Goal: Communication & Community: Answer question/provide support

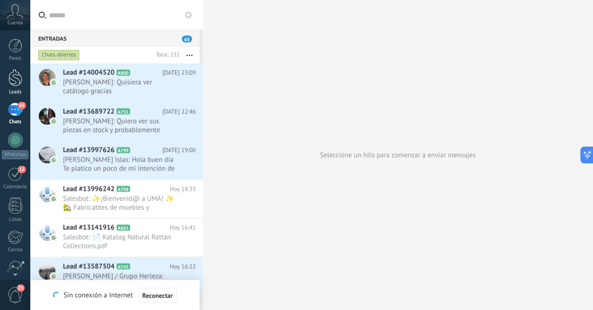
click at [18, 78] on div at bounding box center [15, 77] width 14 height 17
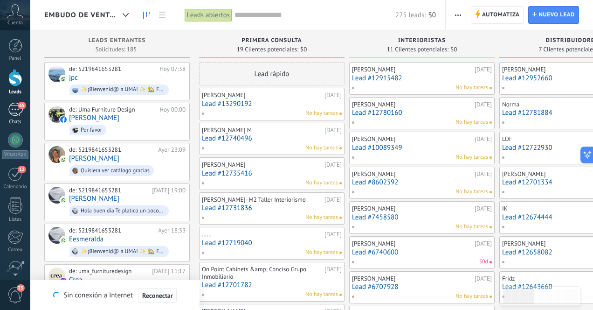
click at [13, 112] on div "65" at bounding box center [15, 110] width 15 height 14
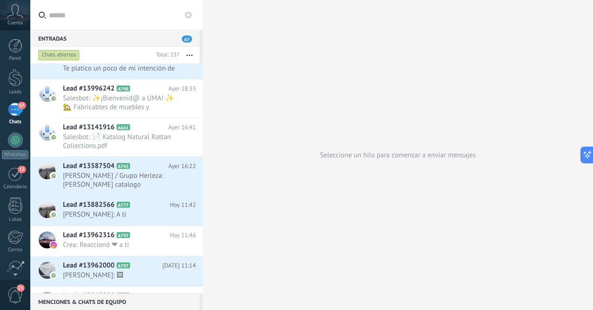
scroll to position [222, 0]
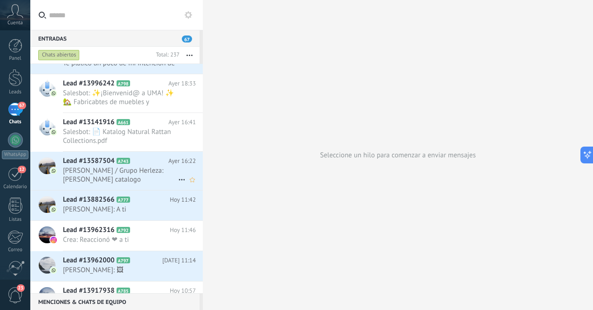
click at [145, 166] on span "[PERSON_NAME] / Grupo Herleza: [PERSON_NAME] catalogo" at bounding box center [120, 175] width 115 height 18
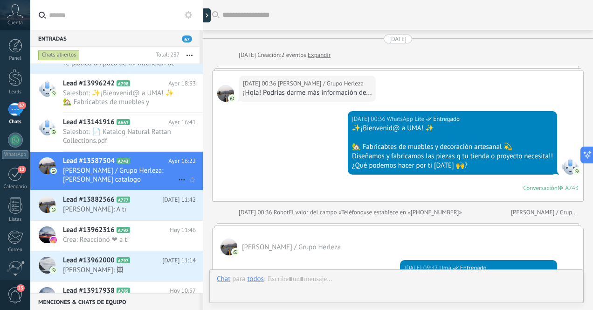
scroll to position [235, 0]
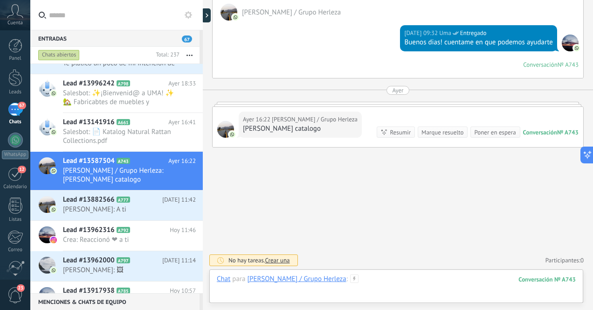
click at [410, 283] on div at bounding box center [396, 288] width 359 height 28
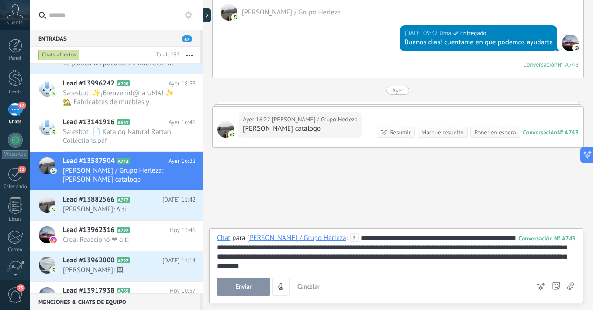
click at [245, 284] on span "Enviar" at bounding box center [243, 286] width 16 height 7
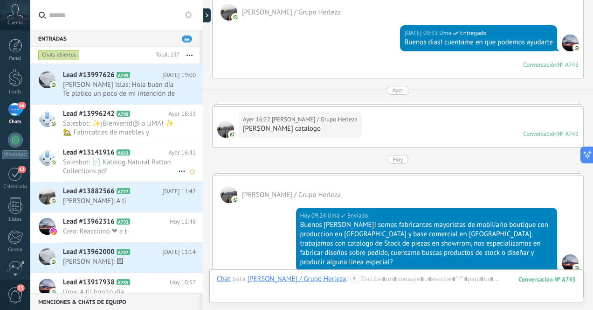
click at [144, 167] on span "Salesbot: 📄 Katalog Natural Rattan Collections.pdf" at bounding box center [120, 167] width 115 height 18
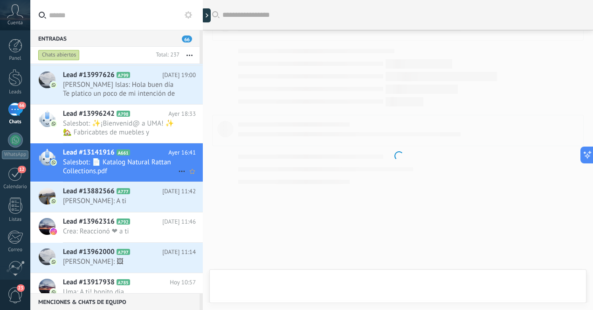
scroll to position [1554, 0]
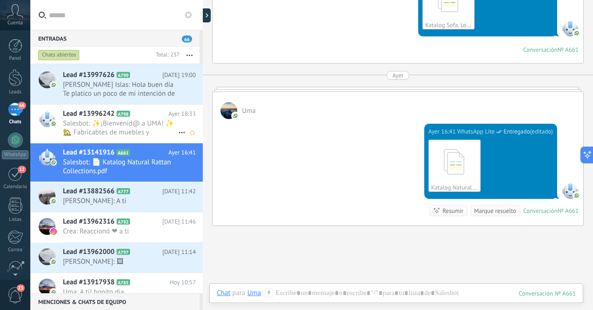
click at [148, 126] on span "Salesbot: ✨¡Bienvenid@ a UMA! ✨ 🏡 Fabricabtes de muebles y decoración artesanal…" at bounding box center [120, 128] width 115 height 18
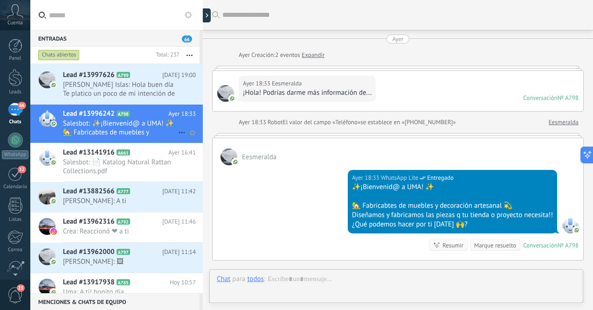
scroll to position [113, 0]
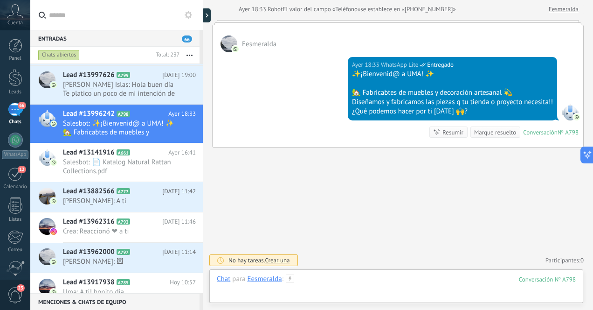
click at [362, 284] on div at bounding box center [396, 288] width 359 height 28
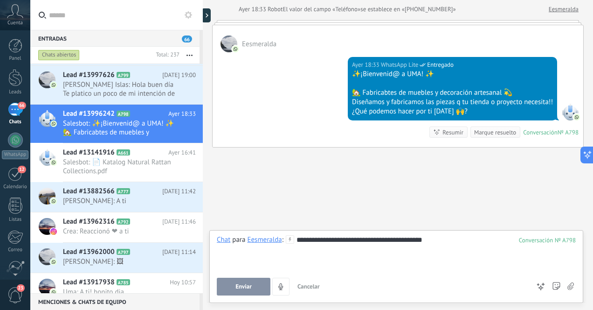
click at [237, 287] on span "Enviar" at bounding box center [243, 286] width 16 height 7
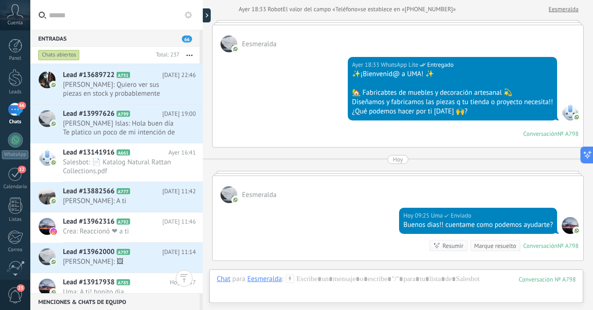
scroll to position [230, 0]
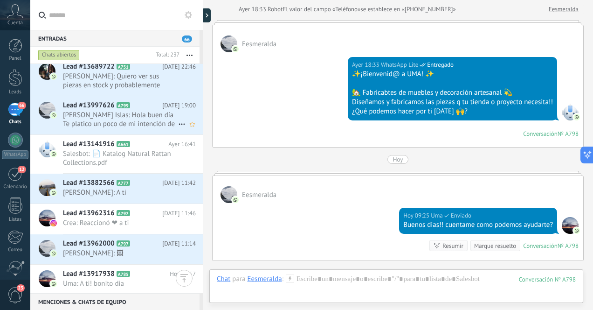
click at [147, 118] on span "[PERSON_NAME] Islas: Hola buen día Te platico un poco de mi intención de mandar…" at bounding box center [120, 120] width 115 height 18
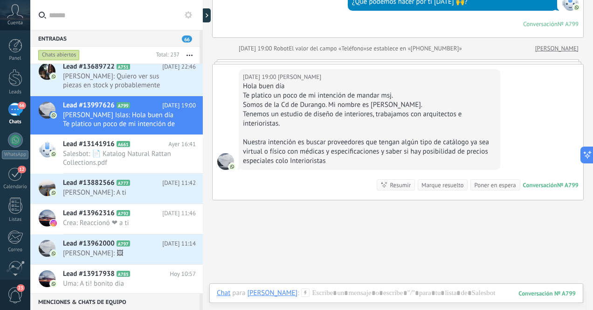
scroll to position [166, 0]
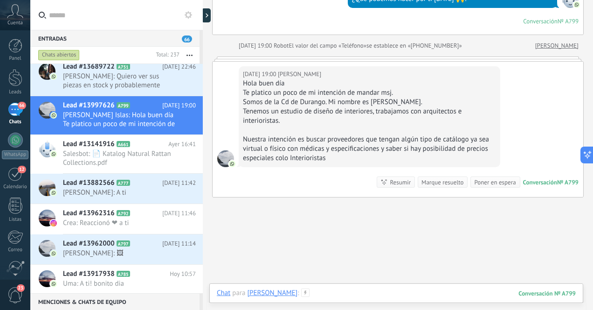
click at [408, 291] on div at bounding box center [396, 302] width 359 height 28
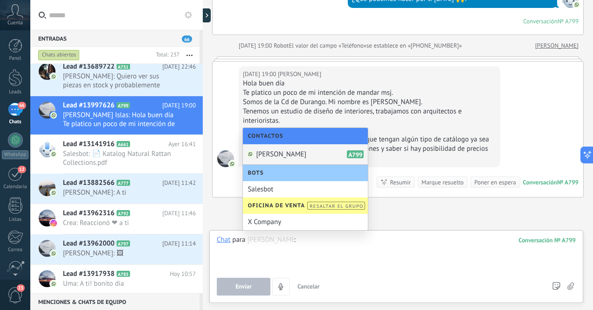
click at [464, 249] on div at bounding box center [396, 252] width 359 height 35
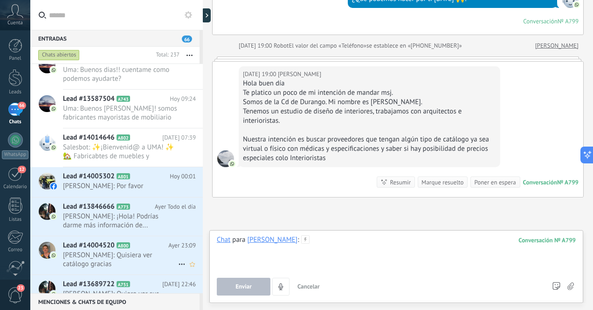
scroll to position [0, 0]
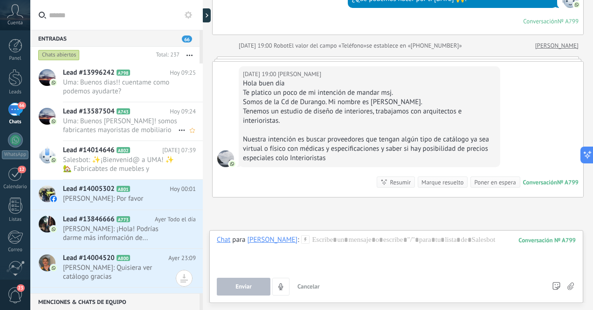
click at [150, 127] on span "Uma: Buenos [PERSON_NAME]! somos fabricantes mayoristas de mobiliario boutique …" at bounding box center [120, 126] width 115 height 18
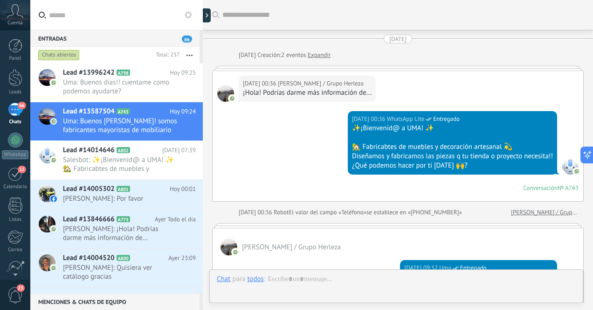
scroll to position [309, 0]
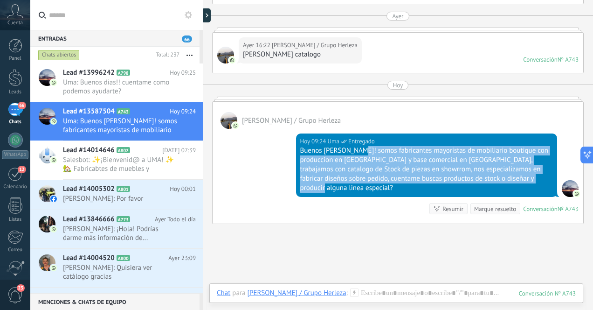
drag, startPoint x: 354, startPoint y: 151, endPoint x: 524, endPoint y: 184, distance: 172.6
click at [524, 184] on div "[DATE] 09:24 Uma Entregado Buenos [PERSON_NAME]! somos fabricantes mayoristas d…" at bounding box center [427, 164] width 262 height 63
copy div "somos fabricantes mayoristas de mobiliario boutique con produccion en [GEOGRAPH…"
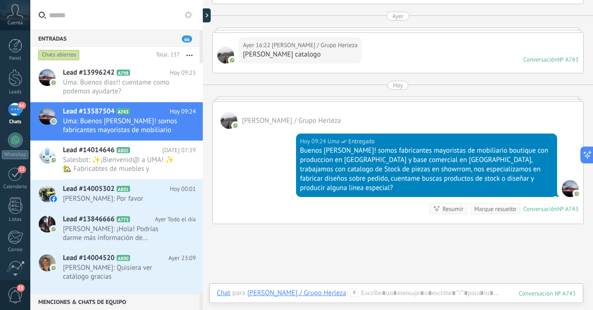
click at [251, 249] on div "Buscar Carga más [DATE] [DATE] Creación: 2 eventos Expandir [DATE] 00:36 [PERSO…" at bounding box center [398, 38] width 390 height 695
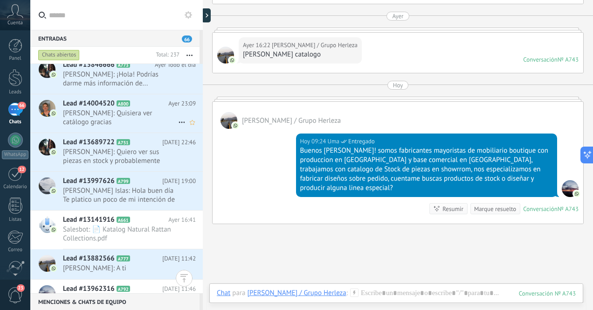
scroll to position [155, 0]
click at [145, 195] on span "[PERSON_NAME] Islas: Hola buen día Te platico un poco de mi intención de mandar…" at bounding box center [120, 195] width 115 height 18
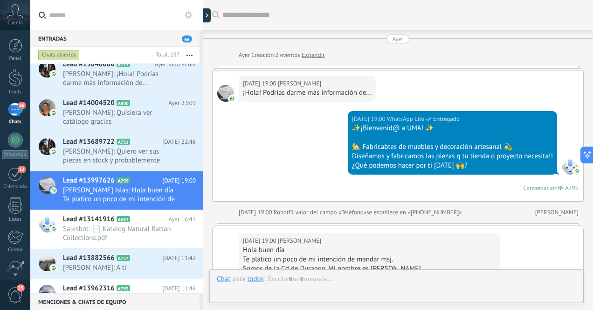
scroll to position [138, 0]
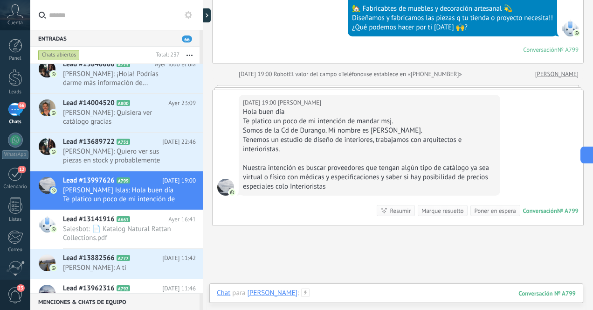
click at [386, 291] on div at bounding box center [396, 302] width 359 height 28
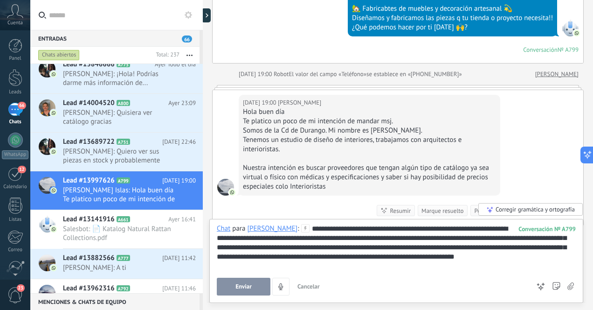
click at [255, 287] on button "Enviar" at bounding box center [244, 286] width 54 height 18
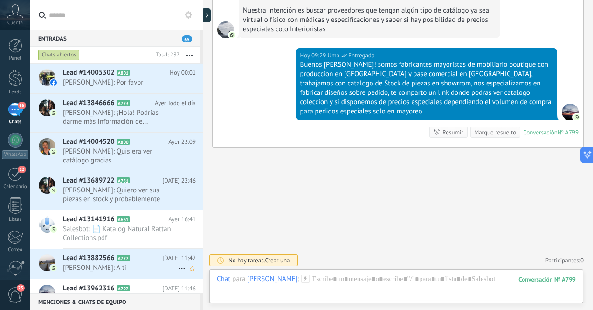
click at [143, 268] on span "[PERSON_NAME]: A ti" at bounding box center [120, 267] width 115 height 9
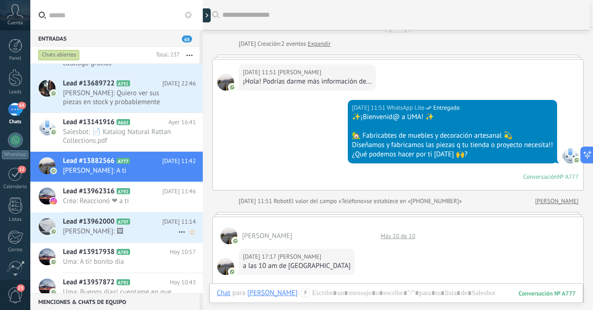
scroll to position [267, 0]
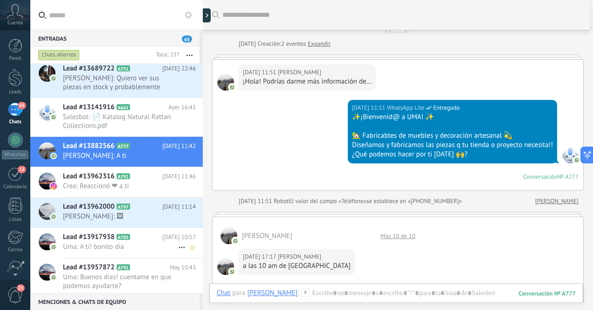
click at [151, 243] on span "Uma: A ti! bonito dia" at bounding box center [120, 246] width 115 height 9
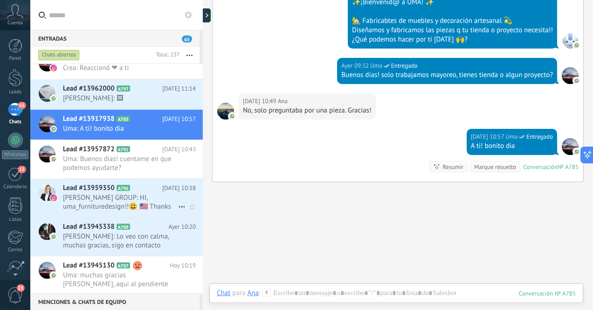
scroll to position [418, 0]
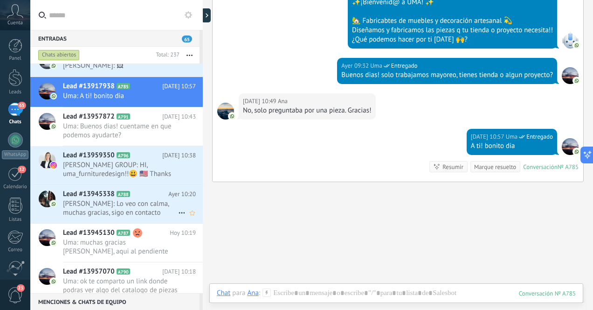
click at [152, 207] on span "[PERSON_NAME]: Lo veo con calma, muchas gracias, sigo en contacto" at bounding box center [120, 208] width 115 height 18
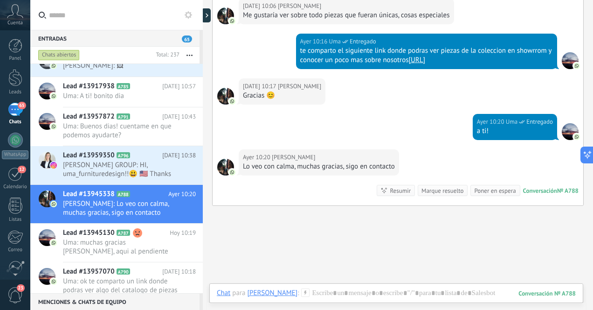
scroll to position [432, 0]
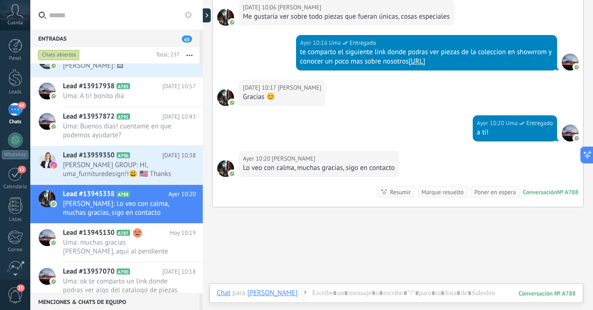
drag, startPoint x: 414, startPoint y: 53, endPoint x: 458, endPoint y: 59, distance: 44.7
click at [458, 59] on div "te comparto el siguiente link donde podras ver piezas de la coleccion en showrr…" at bounding box center [426, 57] width 253 height 19
copy link "[URL]"
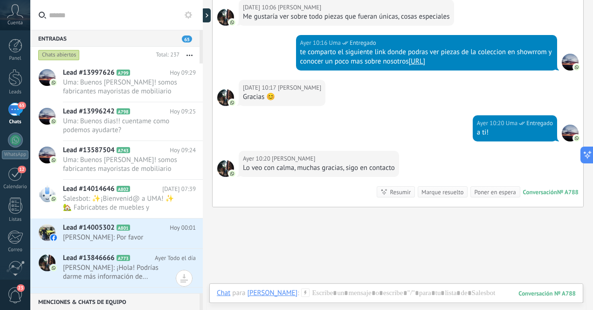
click at [127, 84] on span "Uma: Buenos [PERSON_NAME]! somos fabricantes mayoristas de mobiliario boutique …" at bounding box center [120, 87] width 115 height 18
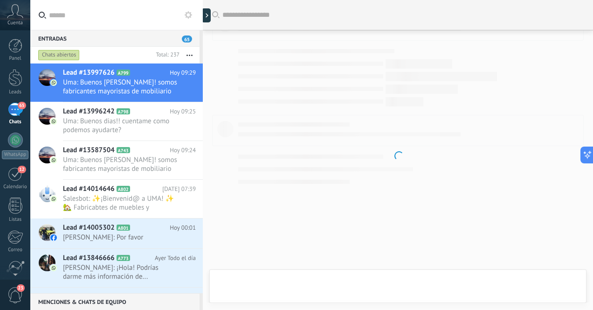
scroll to position [237, 0]
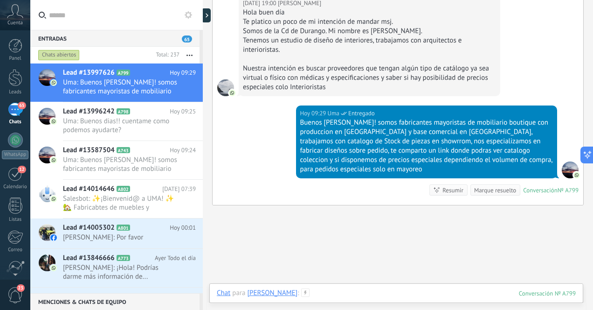
click at [359, 294] on div at bounding box center [396, 302] width 359 height 28
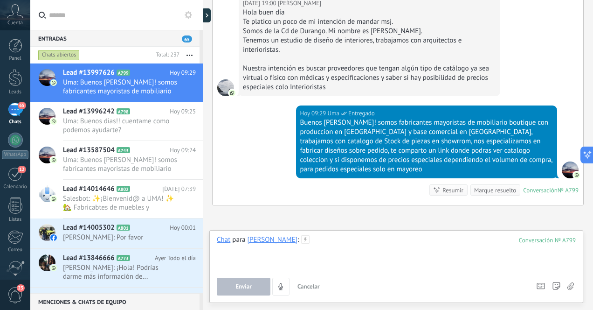
paste div
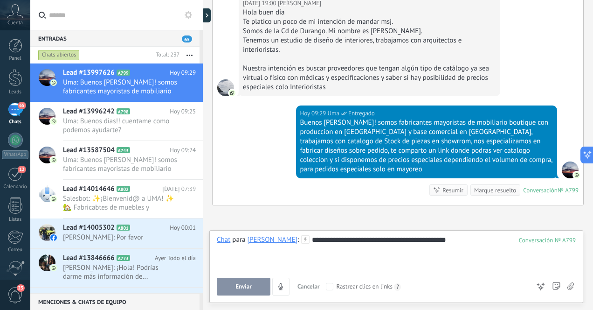
click at [248, 289] on span "Enviar" at bounding box center [243, 286] width 16 height 7
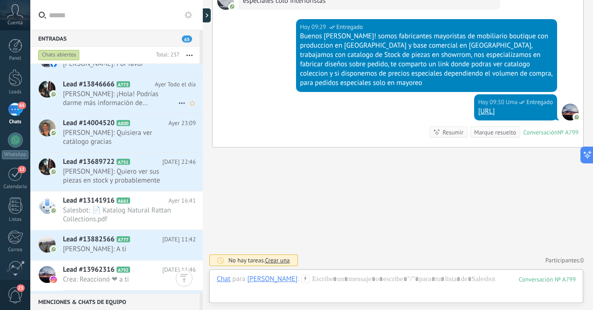
scroll to position [172, 0]
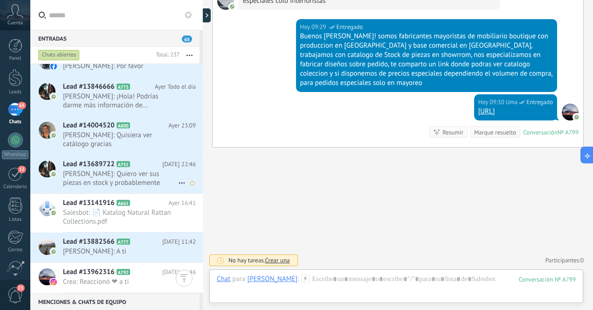
click at [153, 179] on span "[PERSON_NAME]: Quiero ver sus piezas en stock y probablemente fabricacion a med…" at bounding box center [120, 178] width 115 height 18
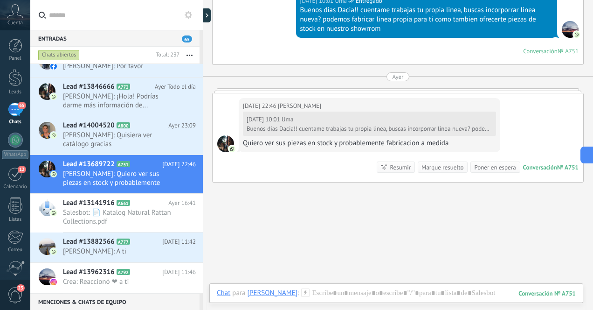
scroll to position [469, 0]
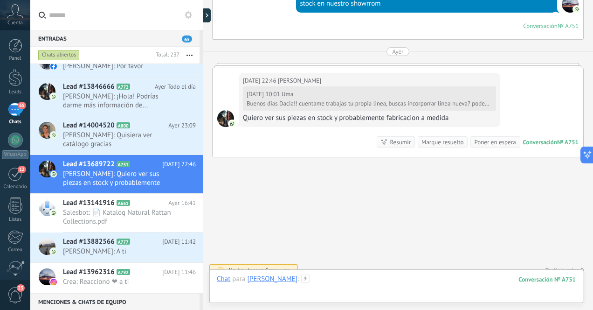
click at [330, 283] on div at bounding box center [396, 288] width 359 height 28
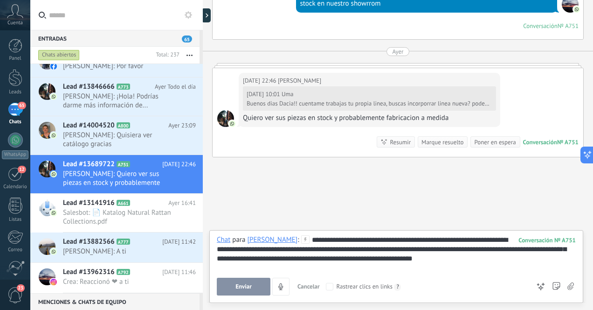
click at [249, 287] on span "Enviar" at bounding box center [243, 286] width 16 height 7
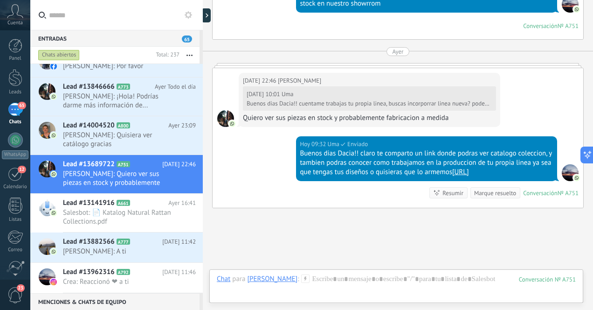
scroll to position [529, 0]
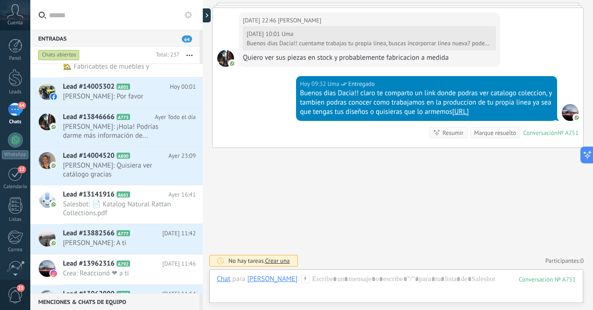
click at [272, 259] on span "Crear una" at bounding box center [277, 260] width 25 height 8
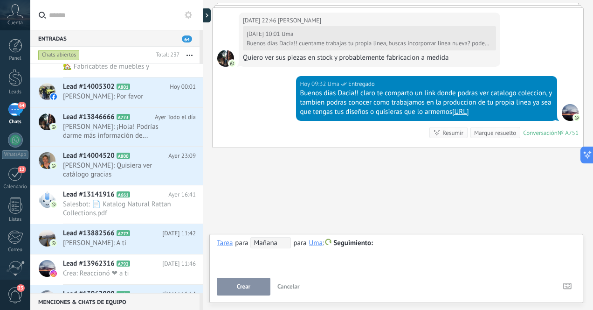
click at [244, 288] on span "Crear" at bounding box center [244, 286] width 14 height 7
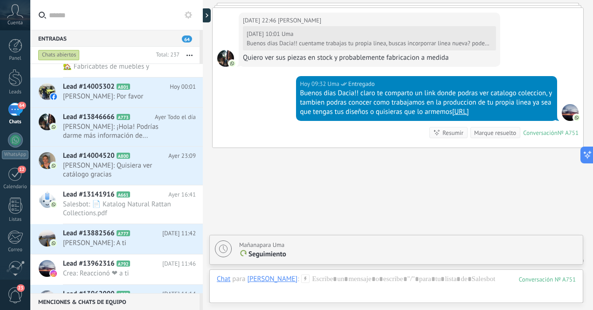
scroll to position [562, 0]
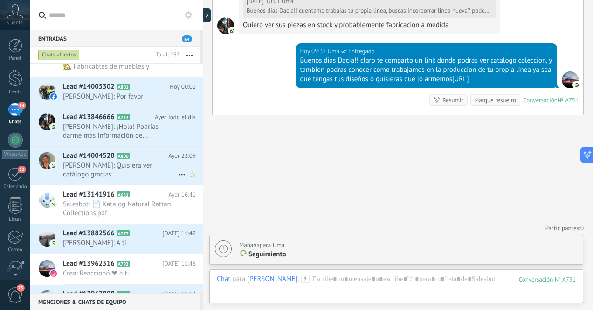
click at [156, 179] on span "[PERSON_NAME]: Quisiera ver catálogo gracias" at bounding box center [120, 170] width 115 height 18
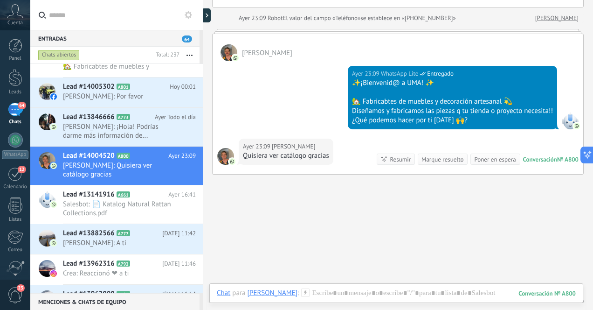
scroll to position [131, 0]
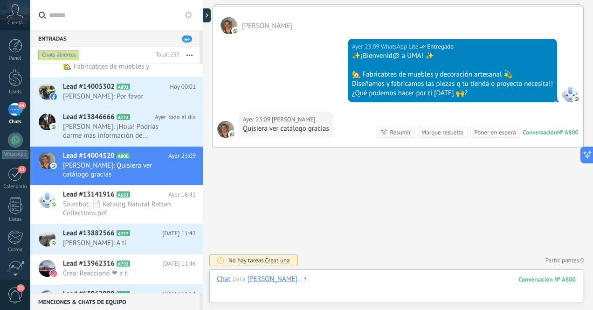
click at [349, 284] on div at bounding box center [396, 288] width 359 height 28
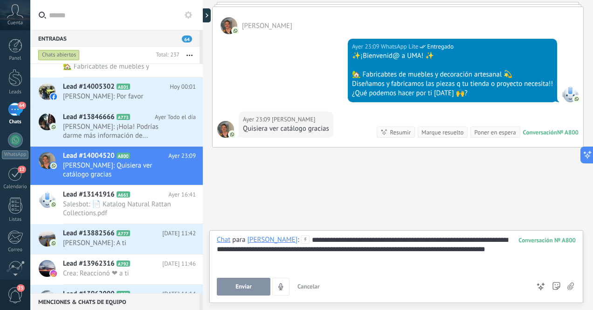
click at [250, 289] on span "Enviar" at bounding box center [243, 286] width 16 height 7
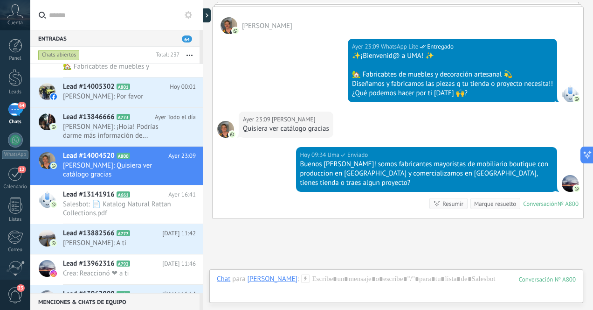
scroll to position [202, 0]
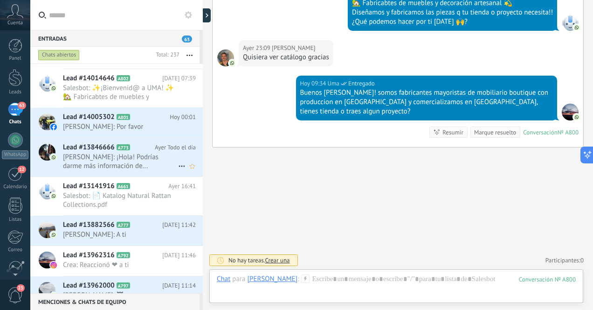
click at [142, 170] on span "[PERSON_NAME]: ¡Hola! Podrías darme más información de..." at bounding box center [120, 161] width 115 height 18
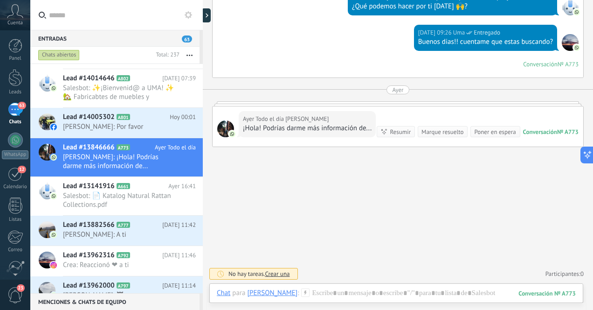
scroll to position [238, 0]
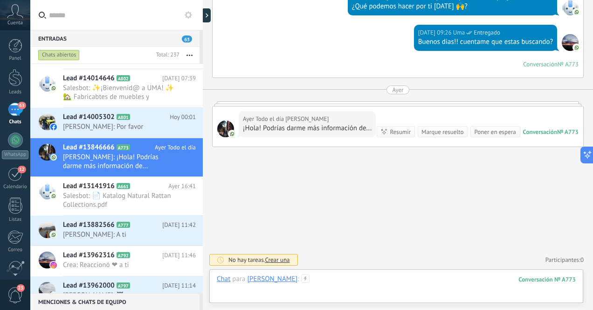
click at [408, 284] on div at bounding box center [396, 288] width 359 height 28
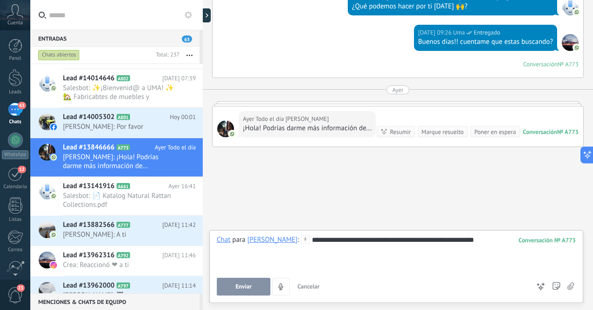
click at [250, 283] on span "Enviar" at bounding box center [243, 286] width 16 height 7
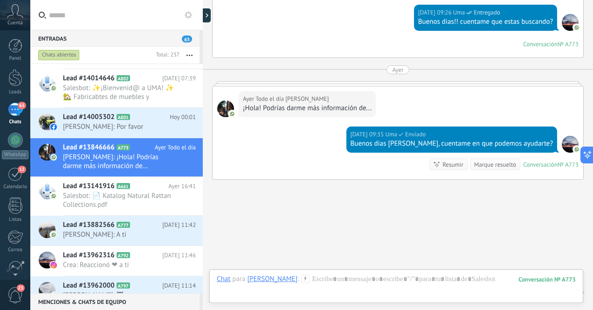
scroll to position [270, 0]
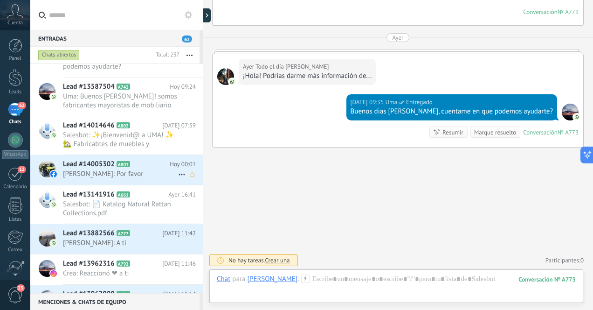
click at [150, 178] on span "[PERSON_NAME]: Por favor" at bounding box center [120, 173] width 115 height 9
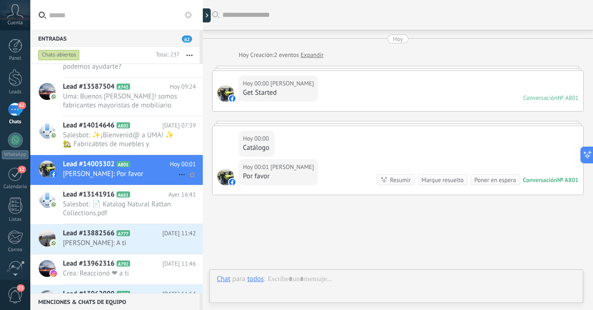
scroll to position [48, 0]
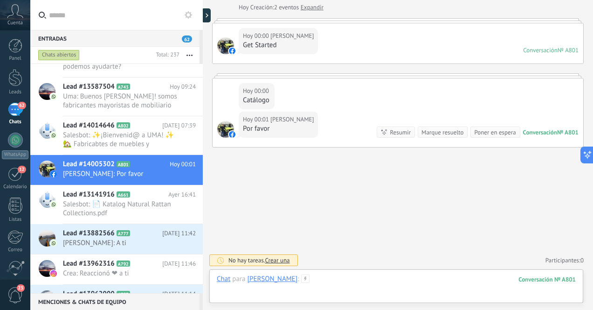
click at [403, 282] on div at bounding box center [396, 288] width 359 height 28
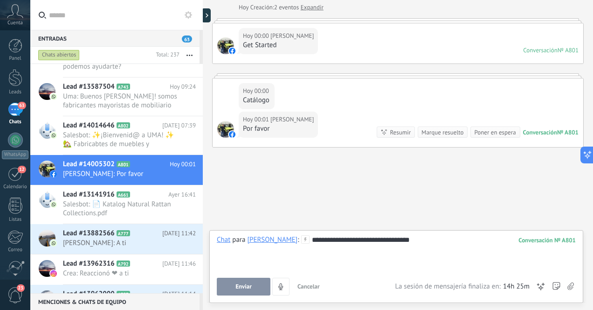
click at [250, 286] on span "Enviar" at bounding box center [243, 286] width 16 height 7
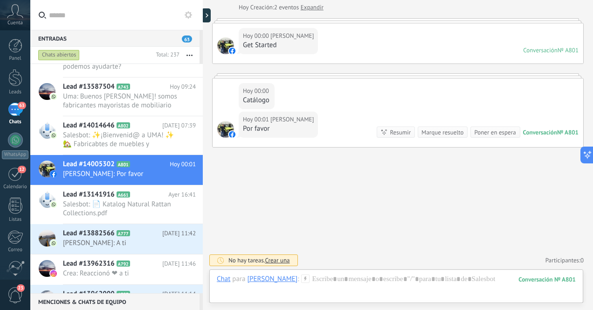
scroll to position [100, 0]
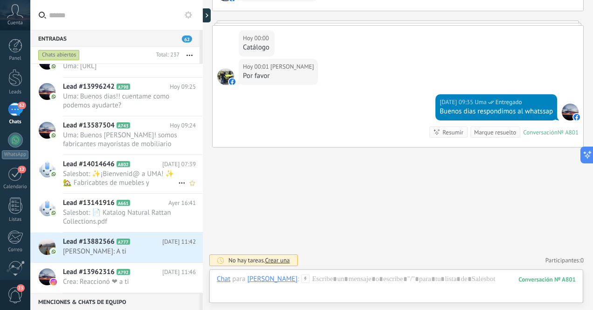
click at [144, 187] on span "Salesbot: ✨¡Bienvenid@ a UMA! ✨ 🏡 Fabricabtes de muebles y decoración artesanal…" at bounding box center [120, 178] width 115 height 18
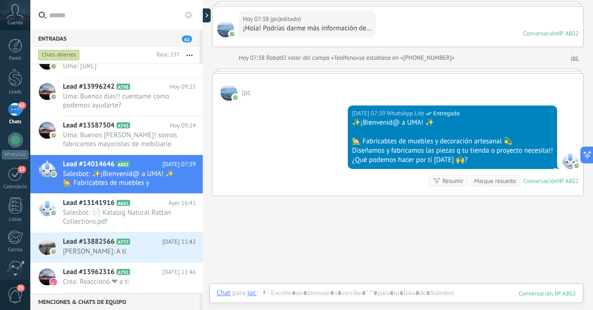
scroll to position [113, 0]
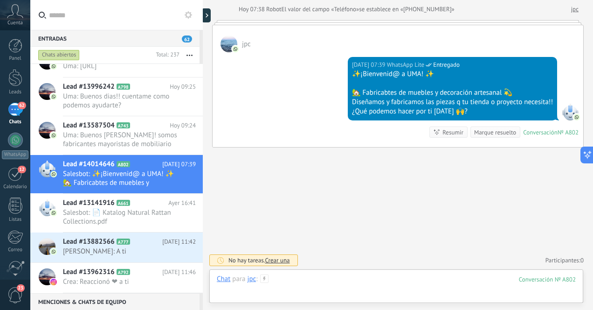
click at [360, 283] on div at bounding box center [396, 288] width 359 height 28
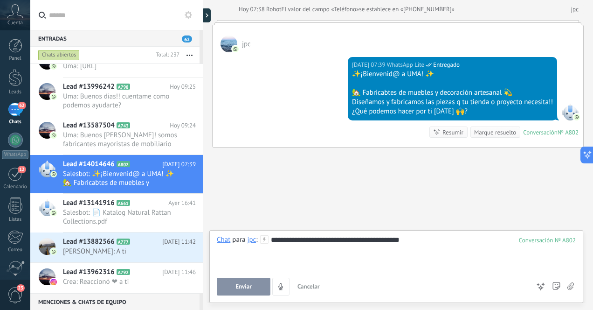
click at [255, 285] on button "Enviar" at bounding box center [244, 286] width 54 height 18
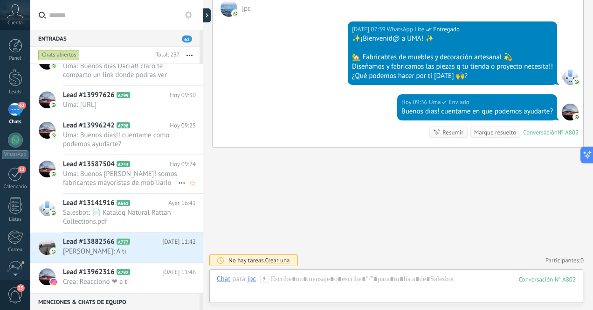
scroll to position [0, 0]
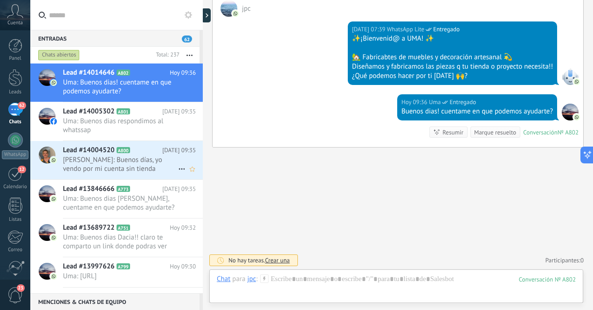
click at [137, 163] on span "[PERSON_NAME]: Buenos días, yo vendo por mi cuenta sin tienda tendrán algo para…" at bounding box center [120, 164] width 115 height 18
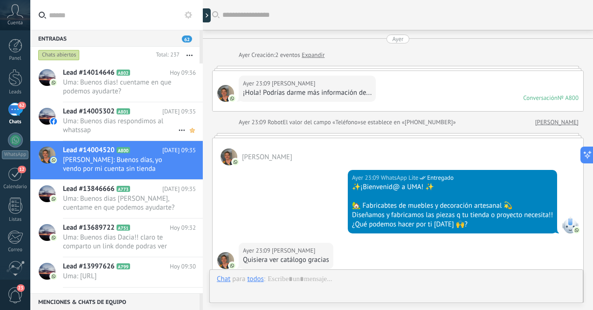
scroll to position [241, 0]
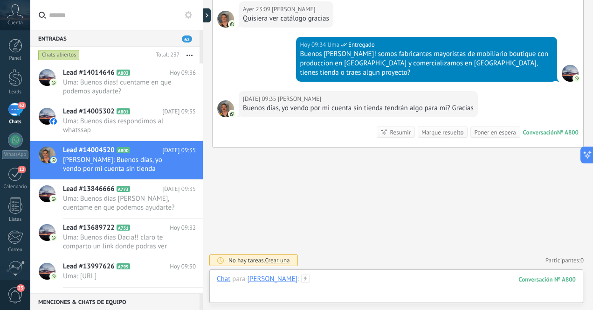
click at [359, 281] on div at bounding box center [396, 288] width 359 height 28
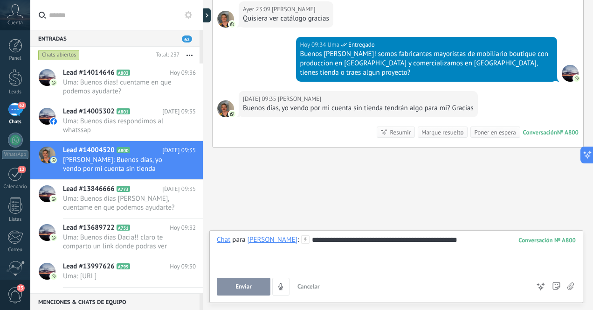
click at [238, 285] on span "Enviar" at bounding box center [243, 286] width 16 height 7
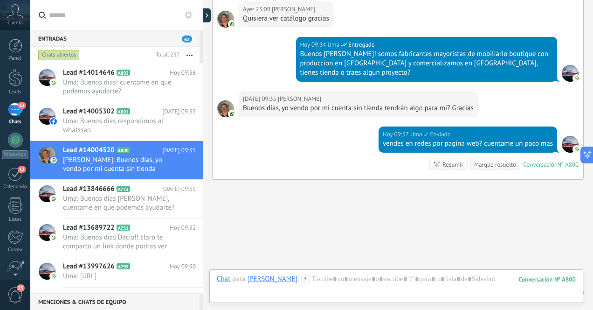
scroll to position [273, 0]
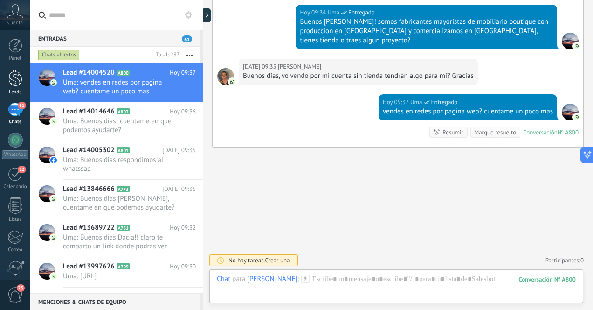
click at [18, 75] on div at bounding box center [15, 77] width 14 height 17
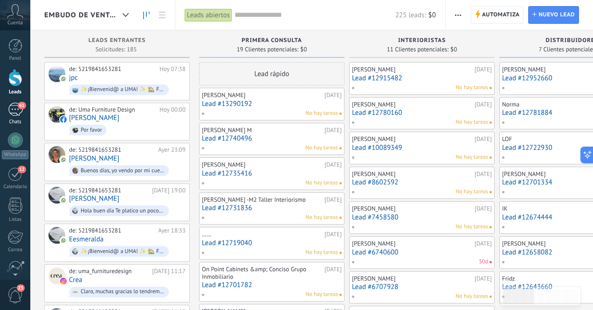
click at [14, 111] on div "61" at bounding box center [15, 110] width 15 height 14
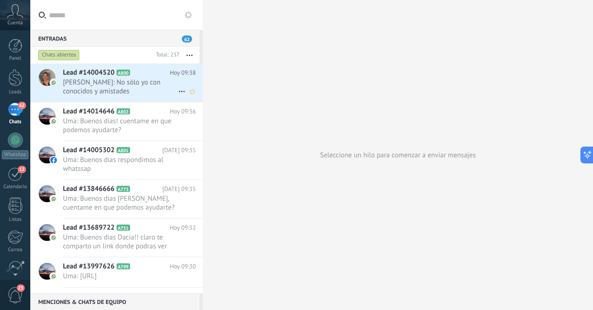
click at [142, 84] on span "[PERSON_NAME]: No sólo yo con conocidos y amistades" at bounding box center [120, 87] width 115 height 18
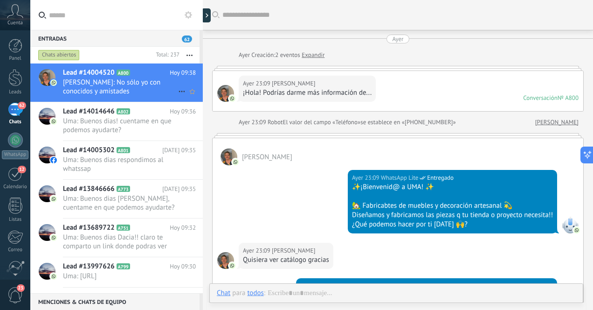
scroll to position [265, 0]
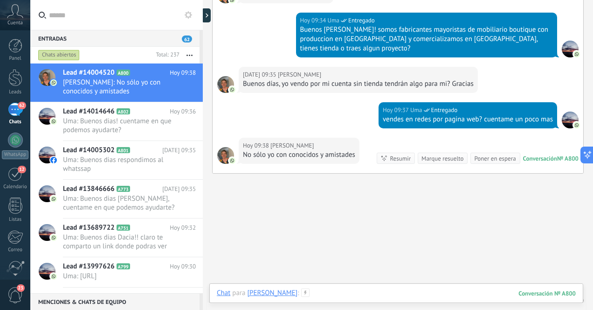
click at [373, 294] on div at bounding box center [396, 302] width 359 height 28
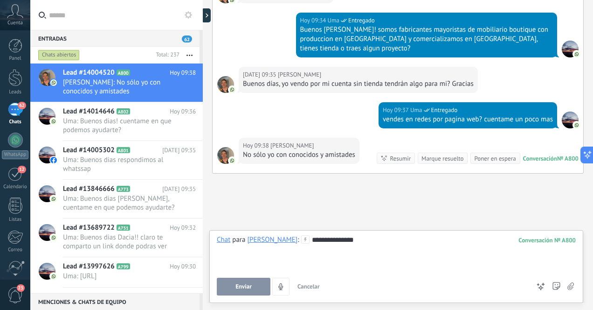
click at [297, 244] on div "**********" at bounding box center [396, 252] width 359 height 35
click at [296, 234] on div "**********" at bounding box center [396, 266] width 374 height 73
click at [298, 242] on div "**********" at bounding box center [396, 252] width 359 height 35
click at [327, 239] on div "**********" at bounding box center [396, 252] width 359 height 35
click at [247, 285] on span "Enviar" at bounding box center [243, 286] width 16 height 7
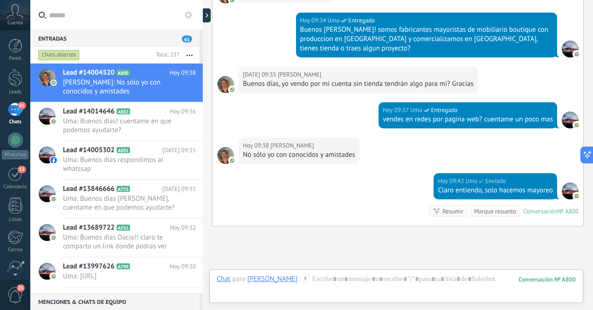
scroll to position [344, 0]
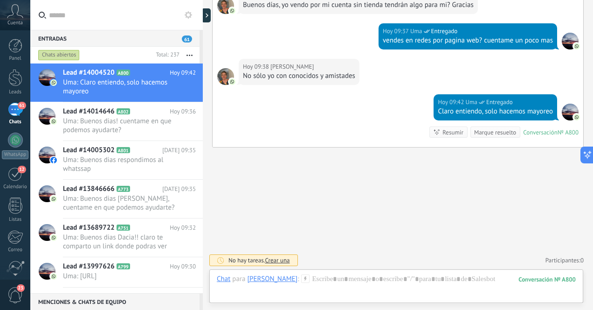
click at [17, 114] on div "61" at bounding box center [15, 110] width 15 height 14
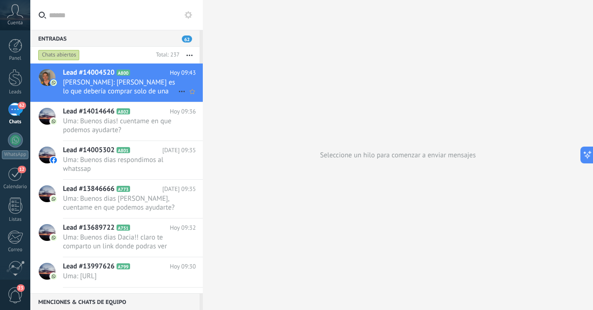
click at [128, 85] on span "[PERSON_NAME]: [PERSON_NAME] es lo que debería comprar solo de una pieza o vari…" at bounding box center [120, 87] width 115 height 18
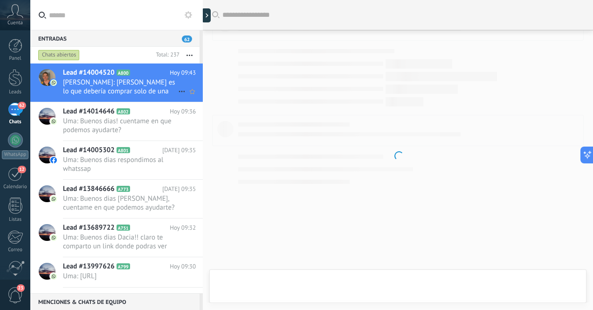
scroll to position [346, 0]
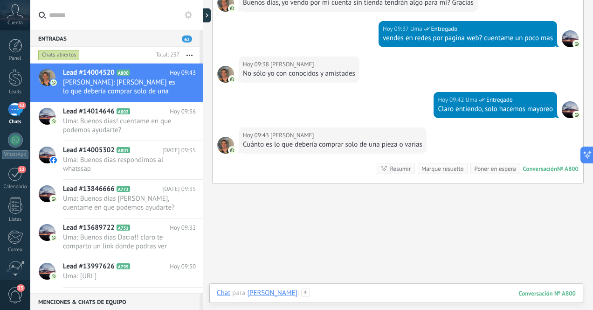
click at [390, 292] on div at bounding box center [396, 302] width 359 height 28
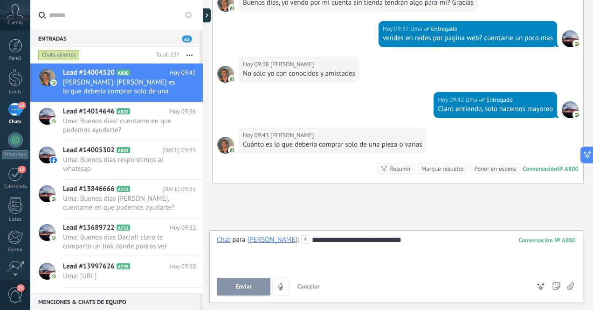
click at [353, 243] on div "**********" at bounding box center [396, 252] width 359 height 35
click at [413, 240] on div "**********" at bounding box center [396, 252] width 359 height 35
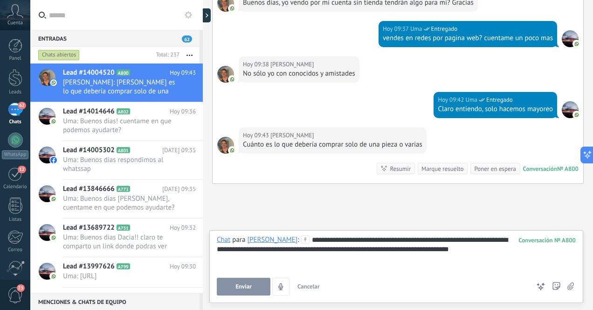
click at [242, 287] on span "Enviar" at bounding box center [243, 286] width 16 height 7
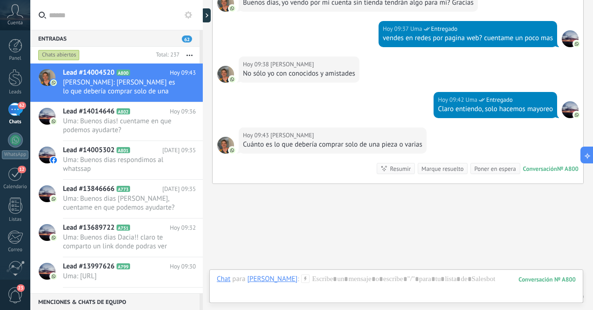
scroll to position [424, 0]
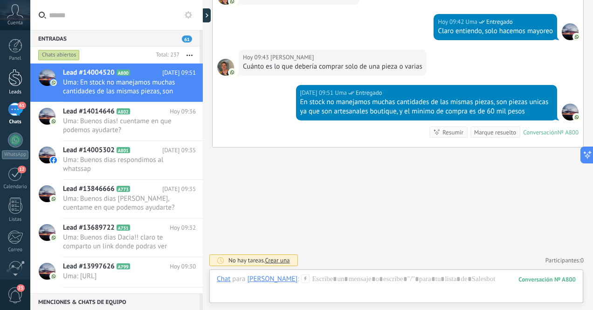
click at [20, 83] on div at bounding box center [15, 77] width 14 height 17
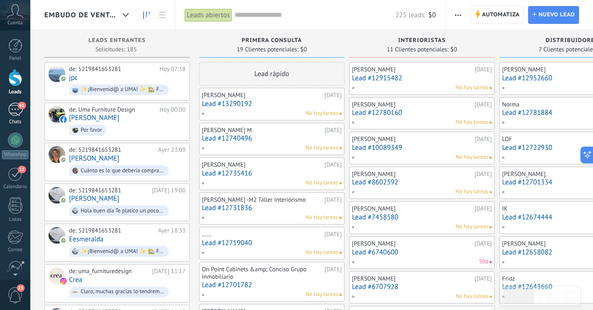
click at [13, 114] on div "61" at bounding box center [15, 110] width 15 height 14
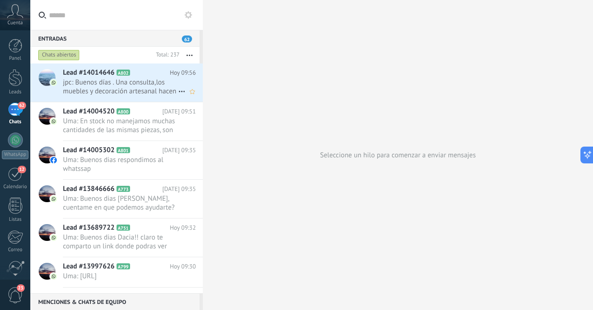
click at [127, 90] on span "jpc: Buenos días . Una consulta,los muebles y decoración artesanal hacen previo…" at bounding box center [120, 87] width 115 height 18
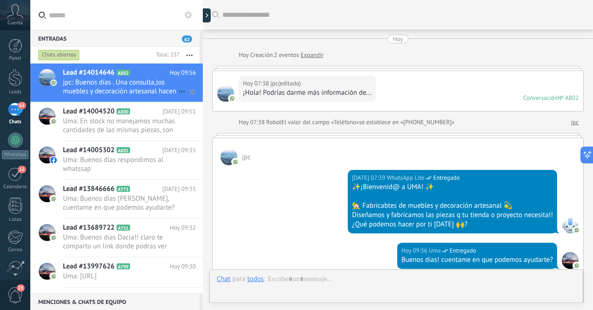
scroll to position [206, 0]
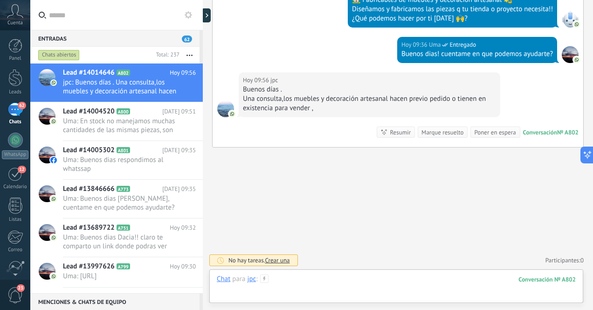
click at [336, 281] on div at bounding box center [396, 288] width 359 height 28
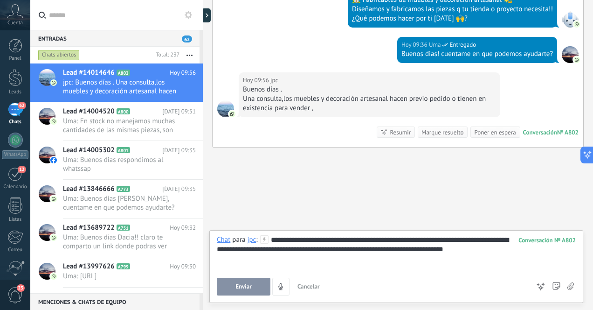
click at [245, 286] on span "Enviar" at bounding box center [243, 286] width 16 height 7
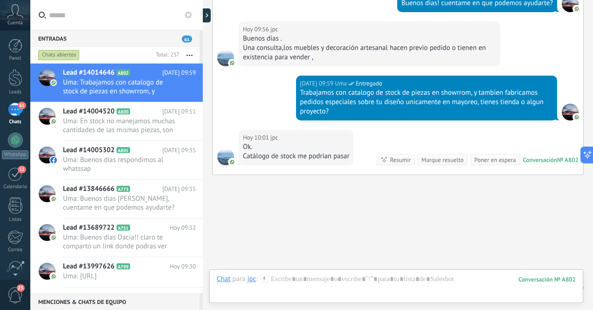
scroll to position [284, 0]
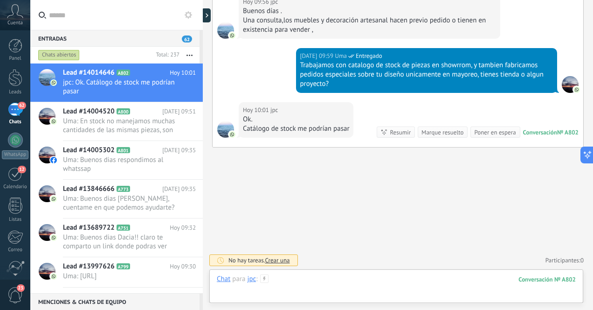
paste div
click at [443, 286] on div "**********" at bounding box center [396, 288] width 359 height 28
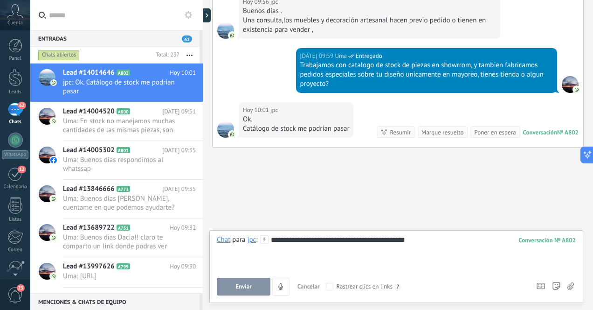
click at [244, 284] on span "Enviar" at bounding box center [243, 286] width 16 height 7
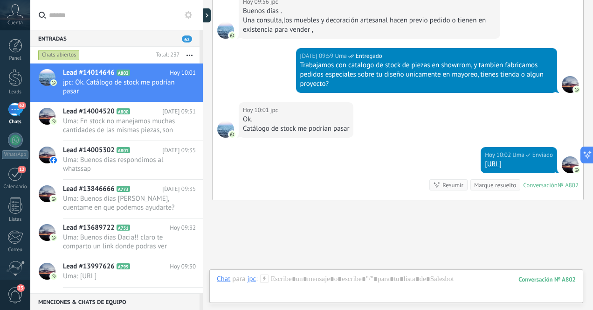
scroll to position [337, 0]
